Goal: Check status: Check status

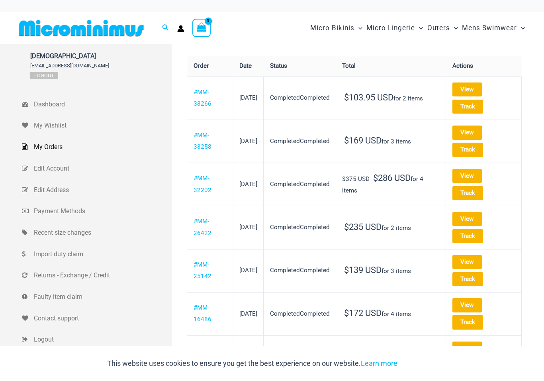
click at [483, 149] on link "Track" at bounding box center [467, 150] width 31 height 14
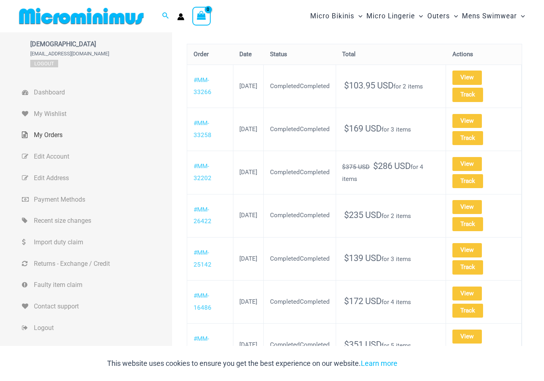
click at [482, 137] on link "Track" at bounding box center [467, 138] width 31 height 14
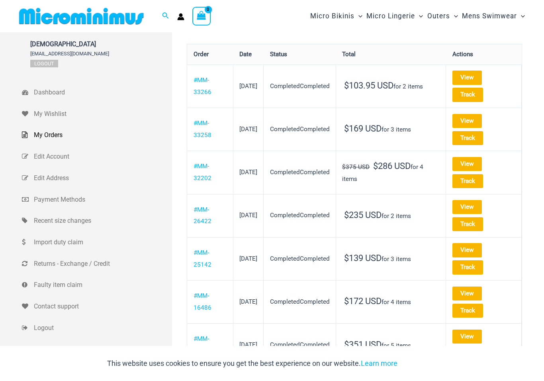
click at [208, 131] on link "#MM-33258" at bounding box center [203, 128] width 18 height 19
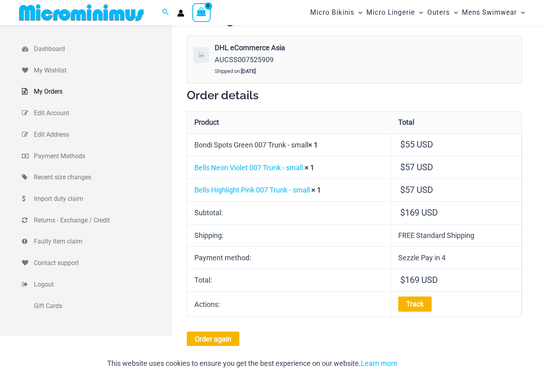
scroll to position [38, 0]
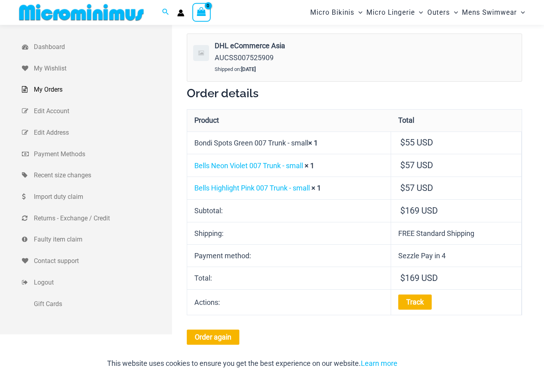
click at [420, 299] on link "Track" at bounding box center [414, 302] width 33 height 15
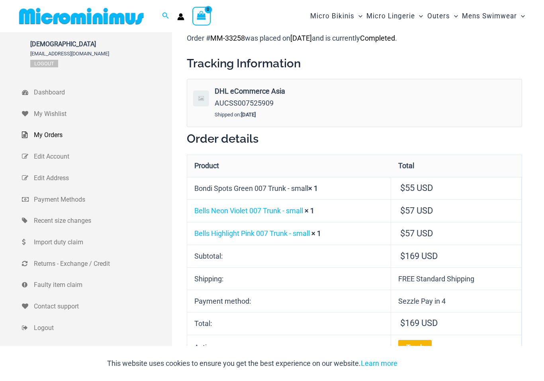
click at [254, 99] on span "AUCSS007525909" at bounding box center [244, 103] width 59 height 8
click at [242, 94] on strong "DHL eCommerce Asia" at bounding box center [305, 91] width 180 height 12
